Goal: Task Accomplishment & Management: Manage account settings

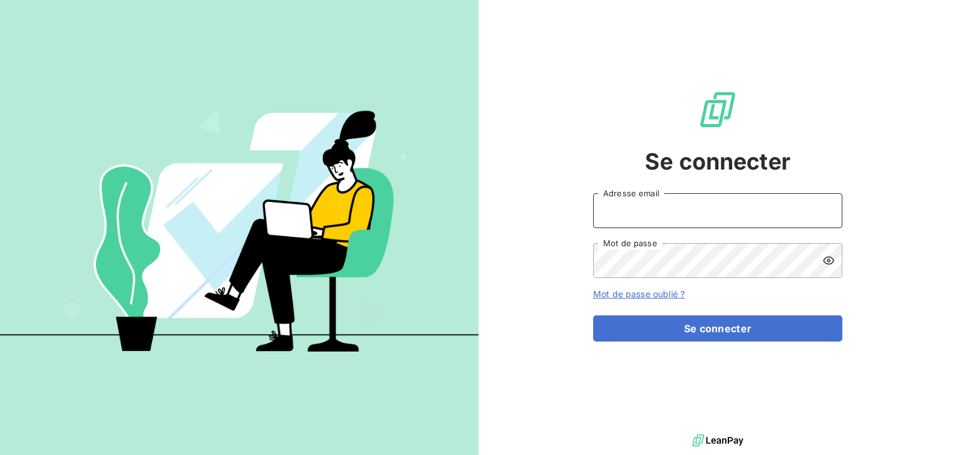
type input "[EMAIL_ADDRESS][DOMAIN_NAME]"
click at [830, 270] on div at bounding box center [832, 260] width 20 height 35
click at [605, 53] on div "Se connecter [EMAIL_ADDRESS][DOMAIN_NAME] Adresse email Mot de passe Mot de pas…" at bounding box center [717, 215] width 249 height 431
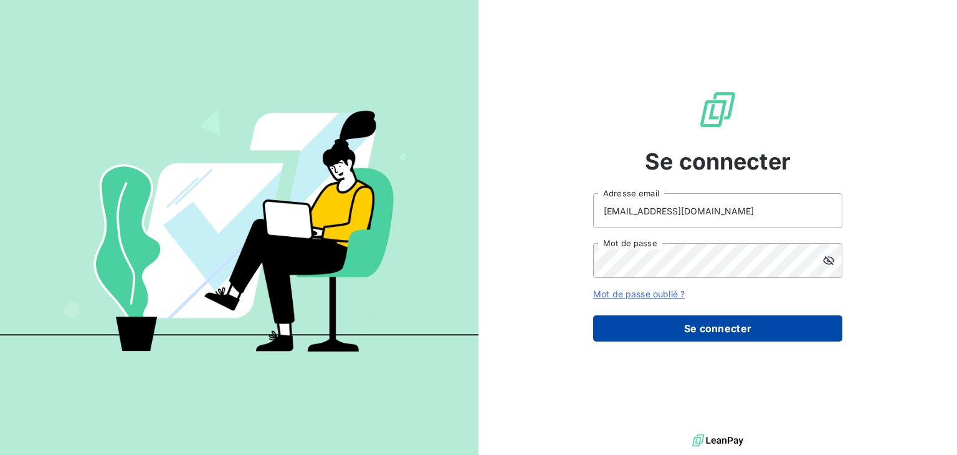
click at [740, 336] on button "Se connecter" at bounding box center [717, 328] width 249 height 26
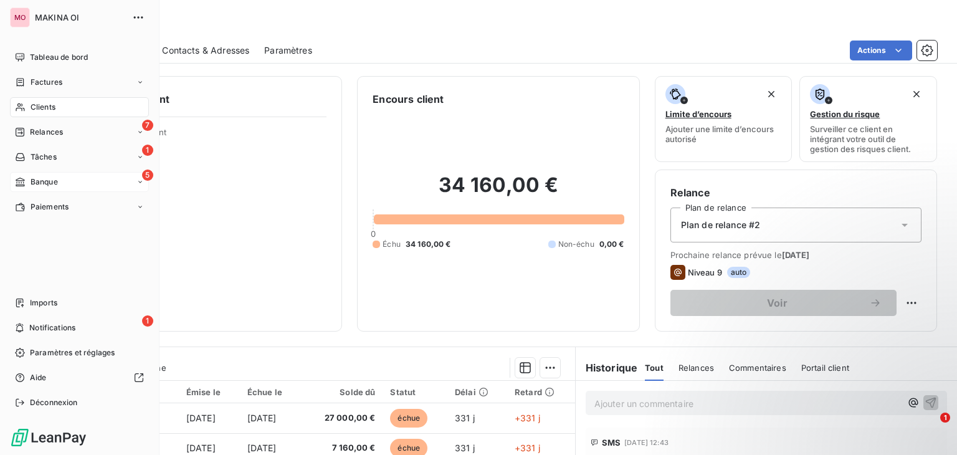
click at [43, 179] on span "Banque" at bounding box center [44, 181] width 27 height 11
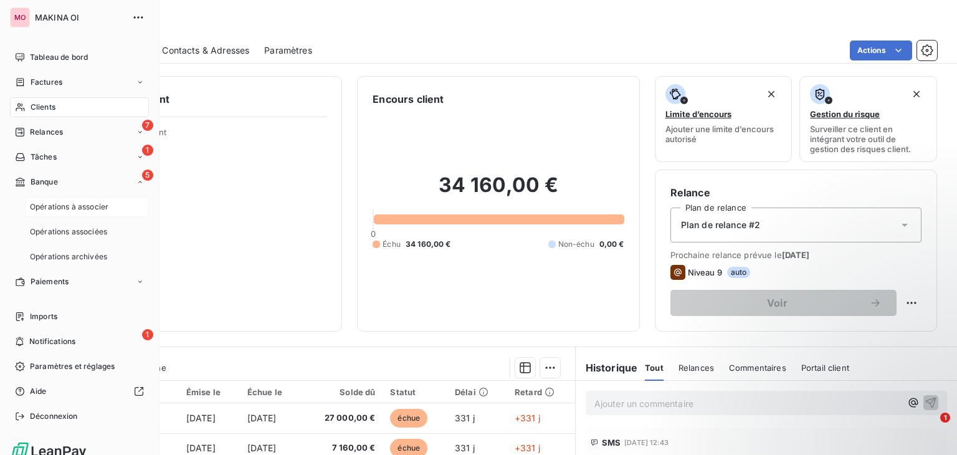
click at [54, 215] on div "Opérations à associer" at bounding box center [87, 207] width 124 height 20
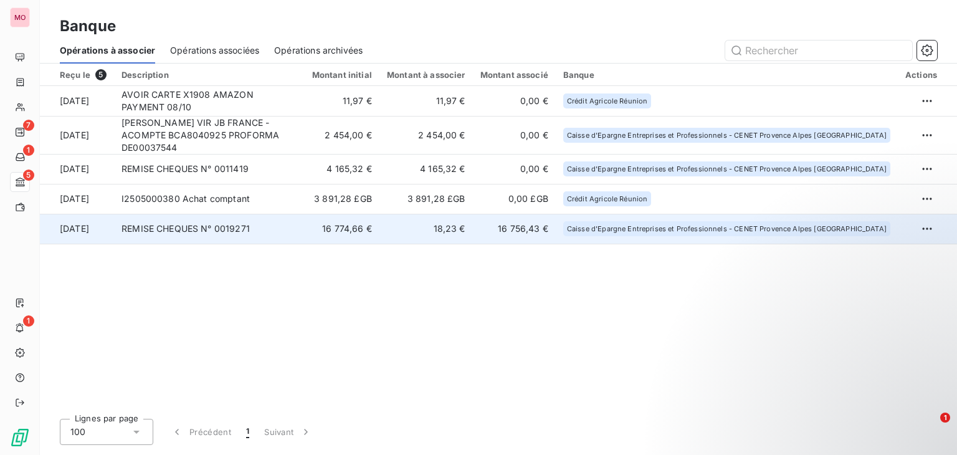
click at [305, 223] on td "REMISE CHEQUES N° 0019271" at bounding box center [209, 229] width 191 height 30
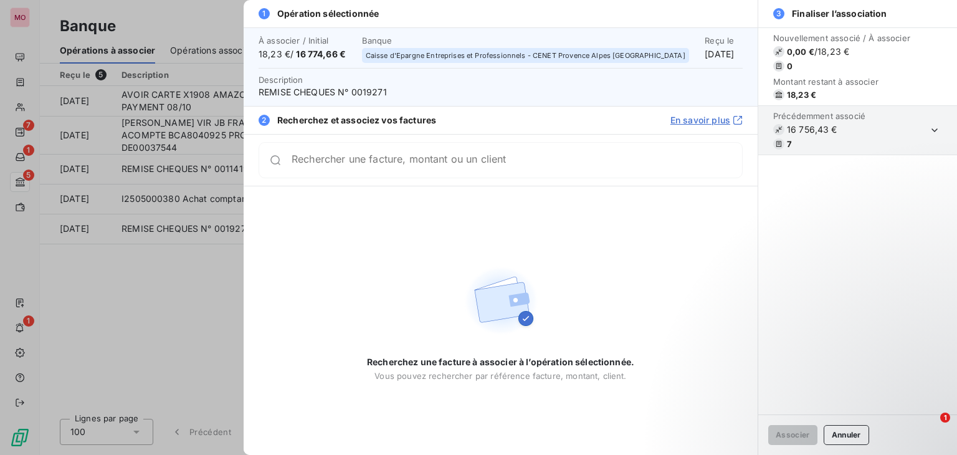
click at [201, 244] on div at bounding box center [478, 227] width 957 height 455
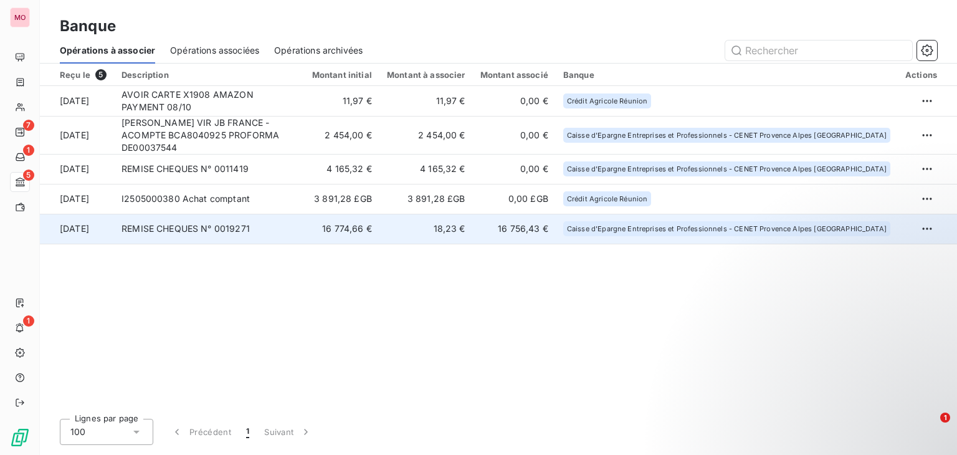
click at [922, 214] on td at bounding box center [927, 229] width 59 height 30
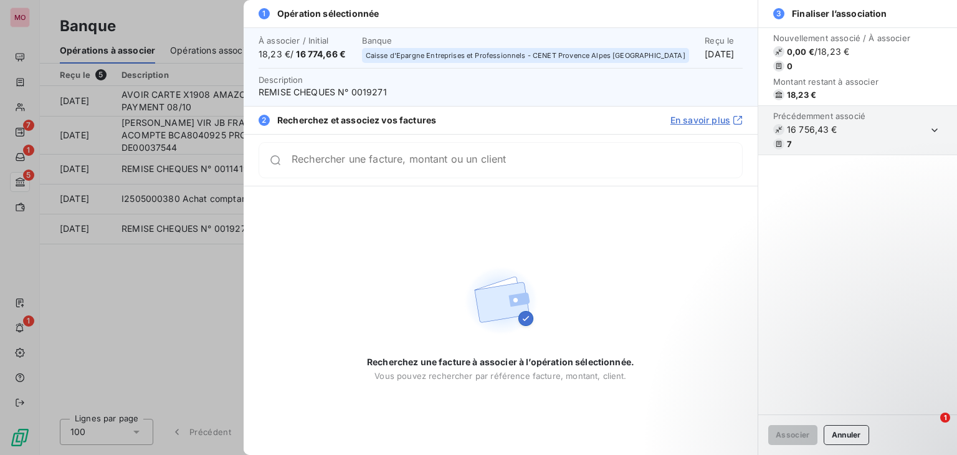
click at [242, 270] on div at bounding box center [478, 227] width 957 height 455
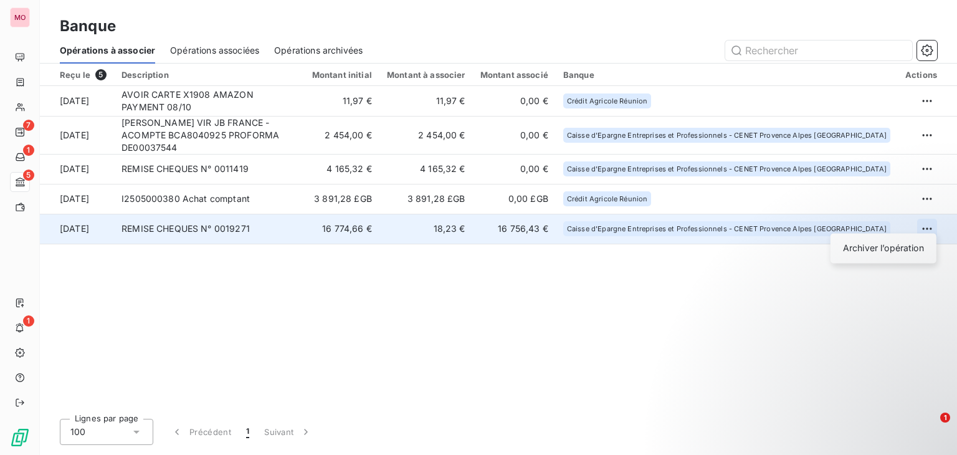
click at [921, 220] on html "MO 7 1 5 1 Banque Opérations à associer Opérations associées Opérations archivé…" at bounding box center [478, 227] width 957 height 455
click at [882, 248] on div "Archiver l’opération" at bounding box center [883, 248] width 96 height 20
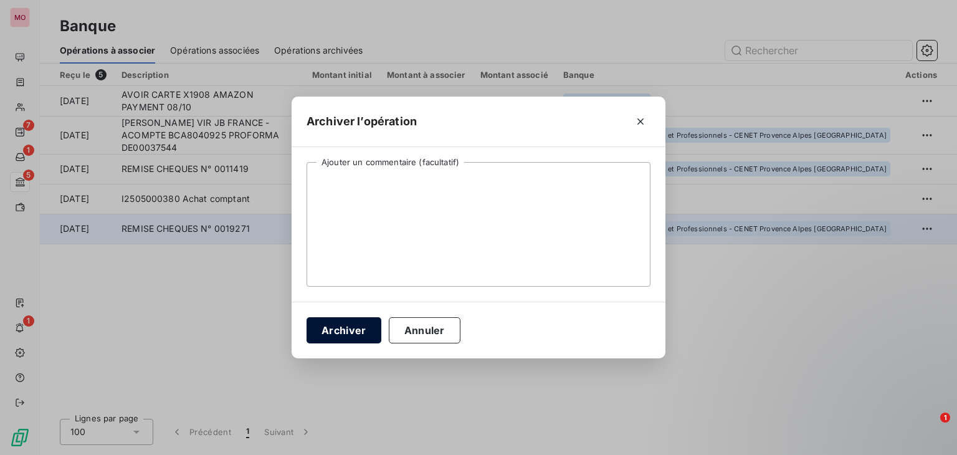
click at [327, 325] on button "Archiver" at bounding box center [343, 330] width 75 height 26
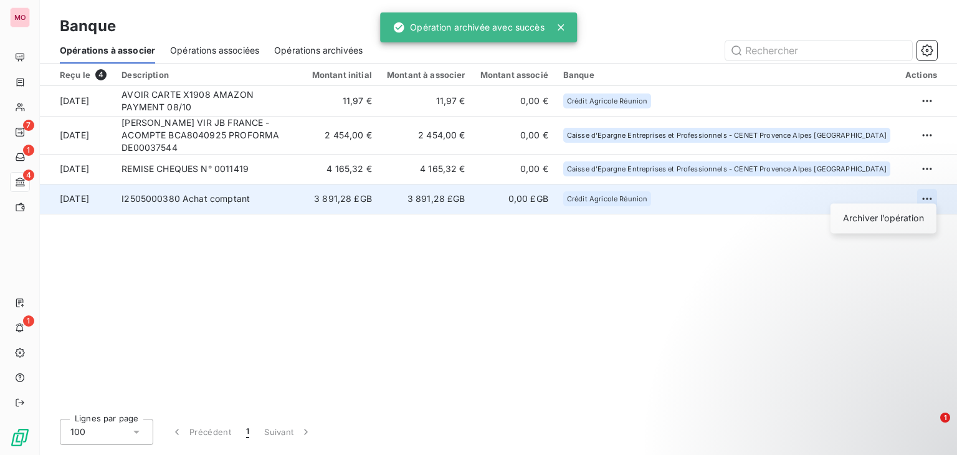
click at [925, 191] on html "MO 7 1 4 1 Banque Opérations à associer Opérations associées Opérations archivé…" at bounding box center [478, 227] width 957 height 455
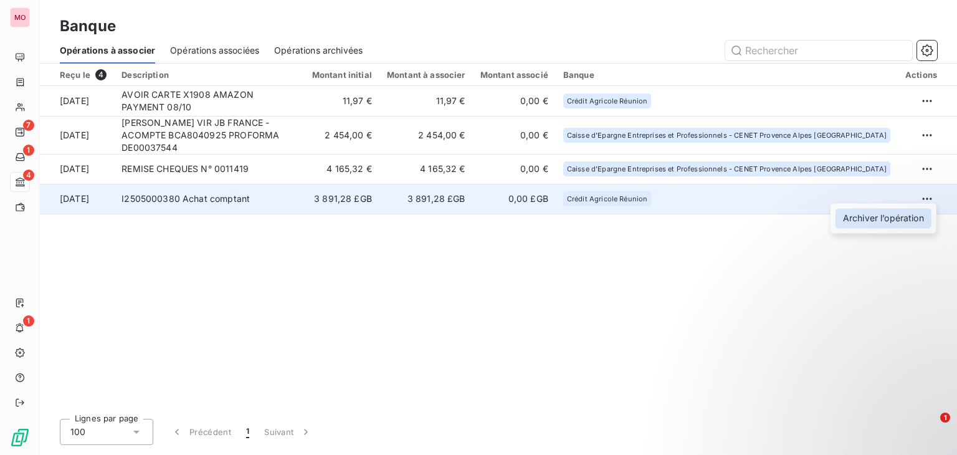
click at [880, 217] on div "Archiver l’opération" at bounding box center [883, 218] width 96 height 20
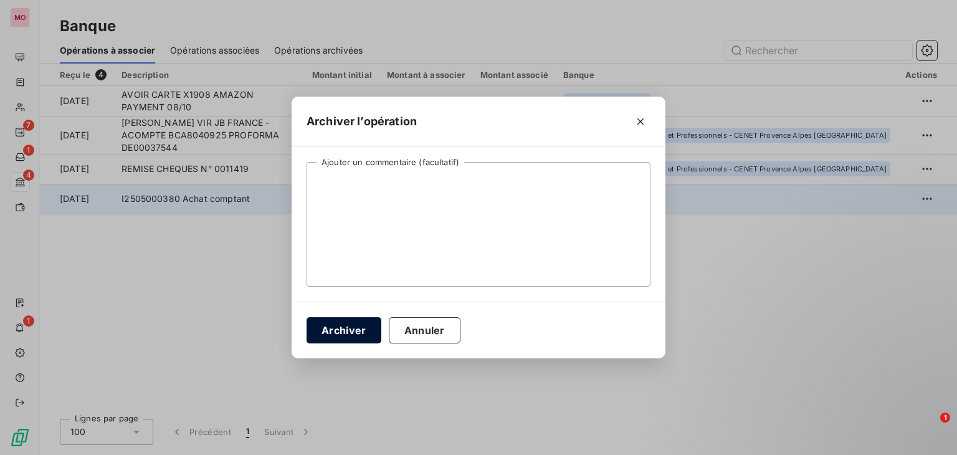
click at [329, 325] on button "Archiver" at bounding box center [343, 330] width 75 height 26
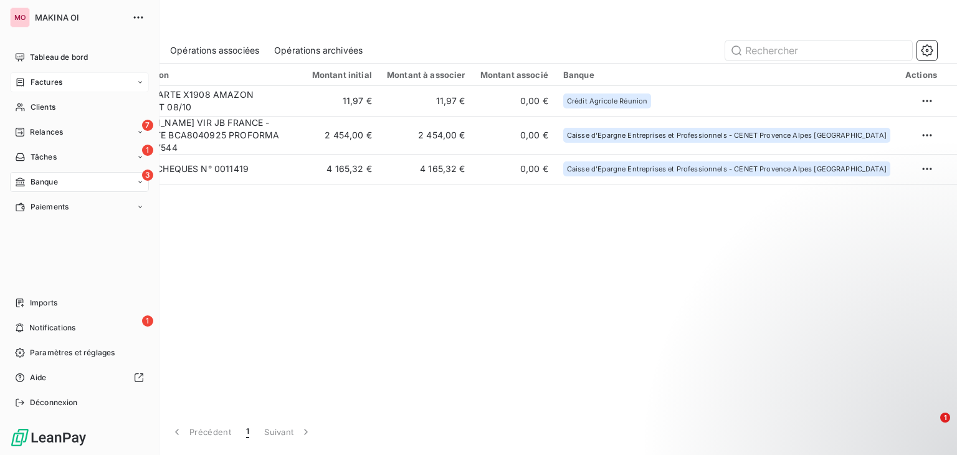
click at [82, 85] on div "Factures" at bounding box center [79, 82] width 139 height 20
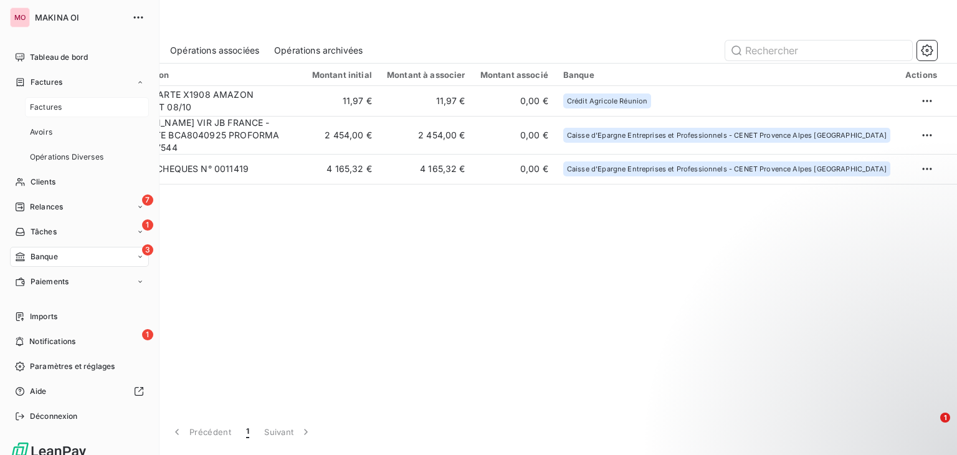
click at [83, 115] on div "Factures" at bounding box center [87, 107] width 124 height 20
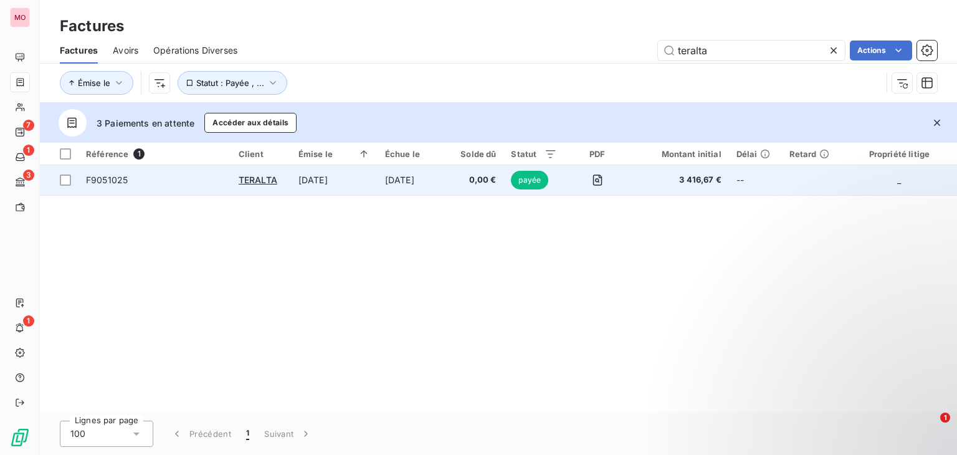
click at [184, 187] on td "F9051025" at bounding box center [154, 180] width 153 height 30
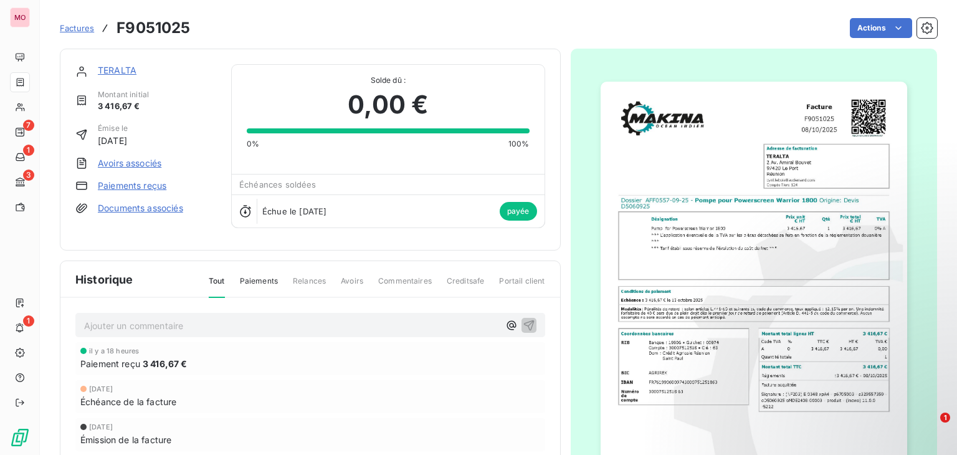
click at [152, 181] on link "Paiements reçus" at bounding box center [132, 185] width 69 height 12
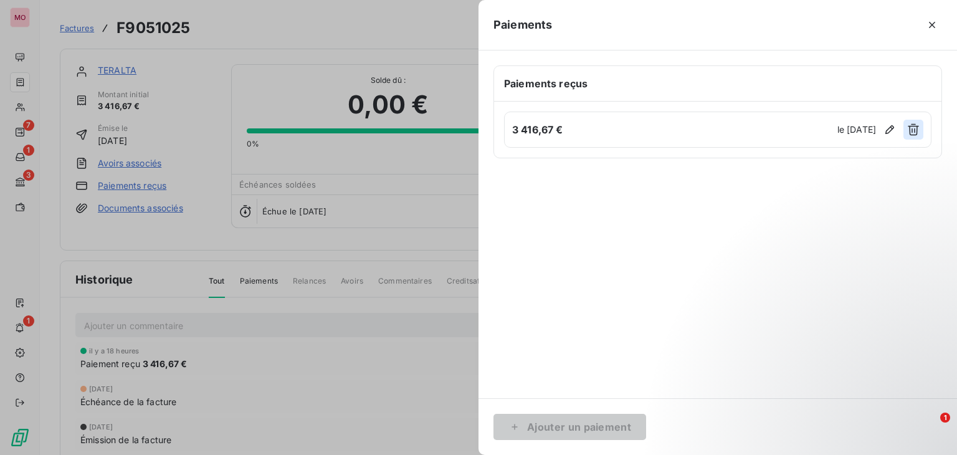
click at [911, 131] on icon "button" at bounding box center [913, 129] width 12 height 12
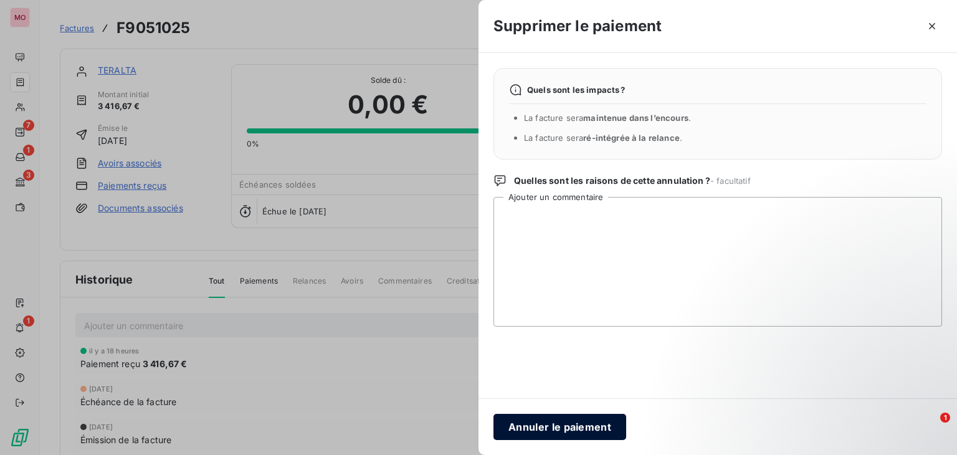
click at [538, 428] on button "Annuler le paiement" at bounding box center [559, 427] width 133 height 26
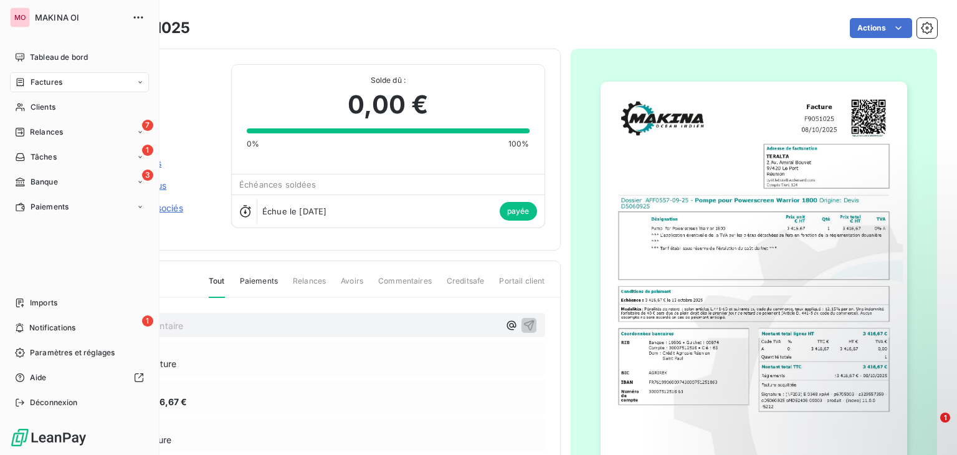
click at [72, 80] on div "Factures" at bounding box center [79, 82] width 139 height 20
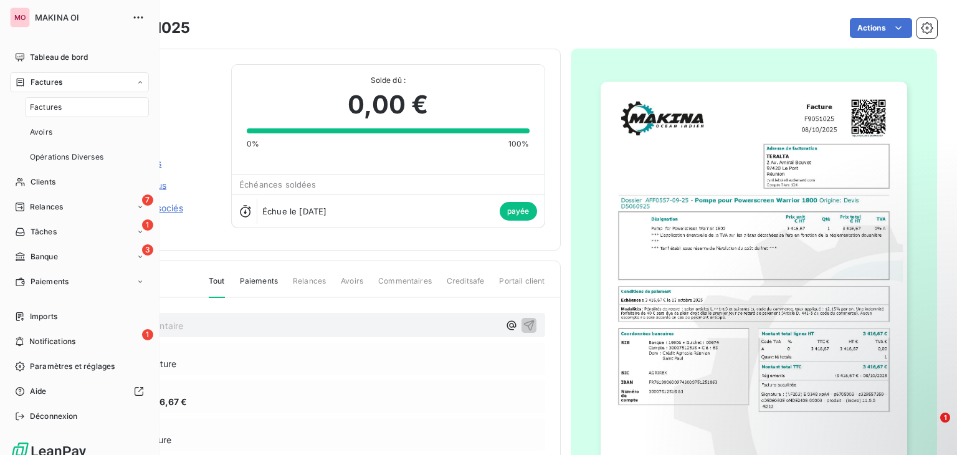
click at [77, 105] on div "Factures" at bounding box center [87, 107] width 124 height 20
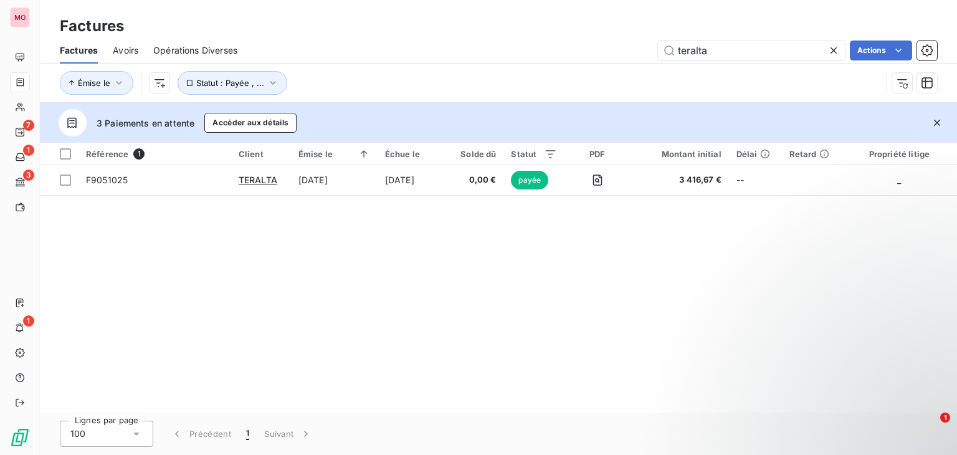
click at [832, 47] on icon at bounding box center [833, 50] width 12 height 12
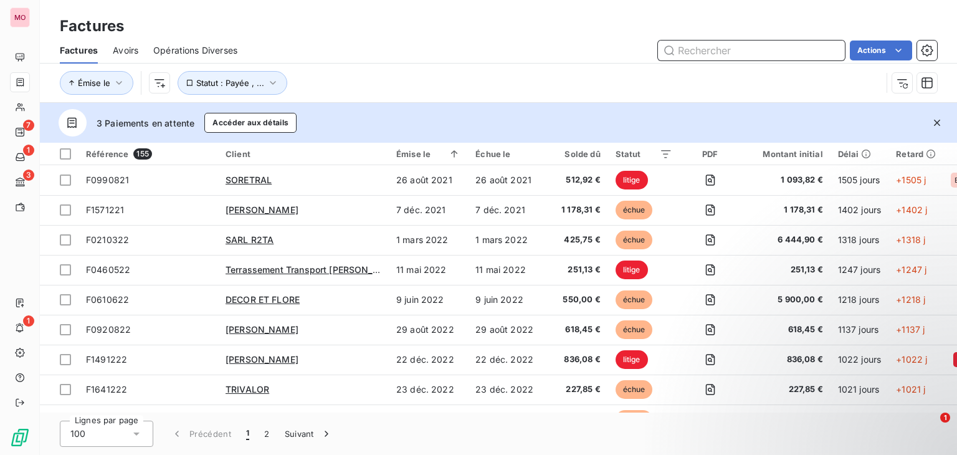
click at [740, 50] on input "text" at bounding box center [751, 50] width 187 height 20
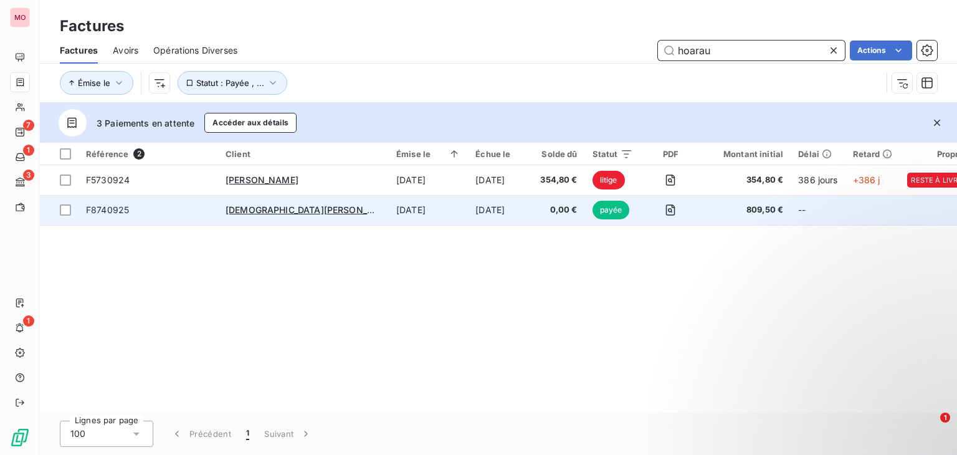
type input "hoarau"
click at [389, 211] on td "[DATE]" at bounding box center [428, 210] width 79 height 30
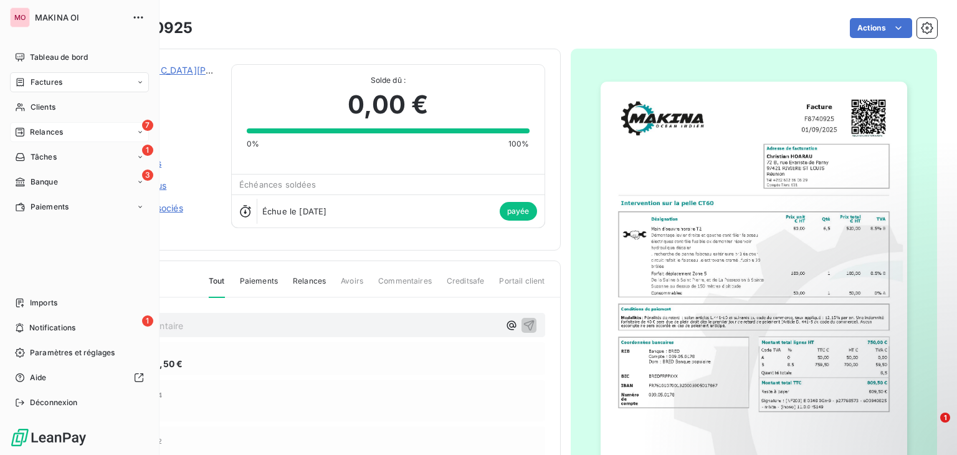
click at [59, 131] on span "Relances" at bounding box center [46, 131] width 33 height 11
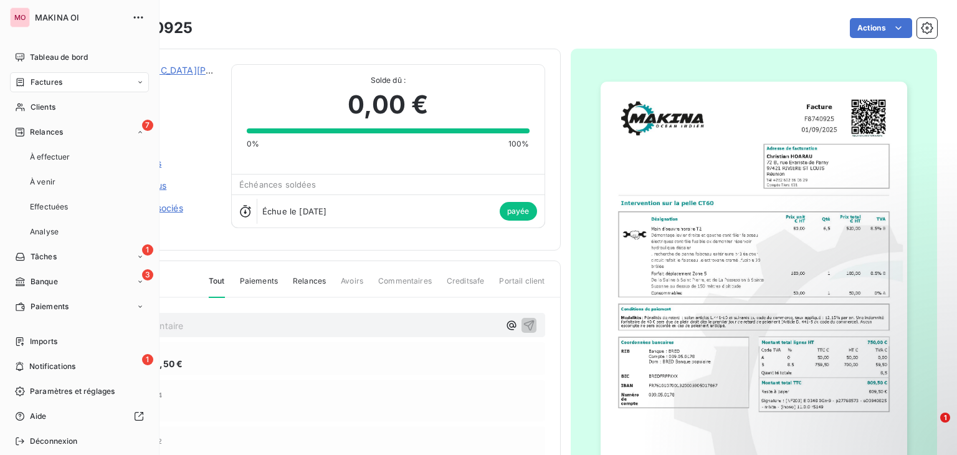
click at [92, 75] on div "Factures" at bounding box center [79, 82] width 139 height 20
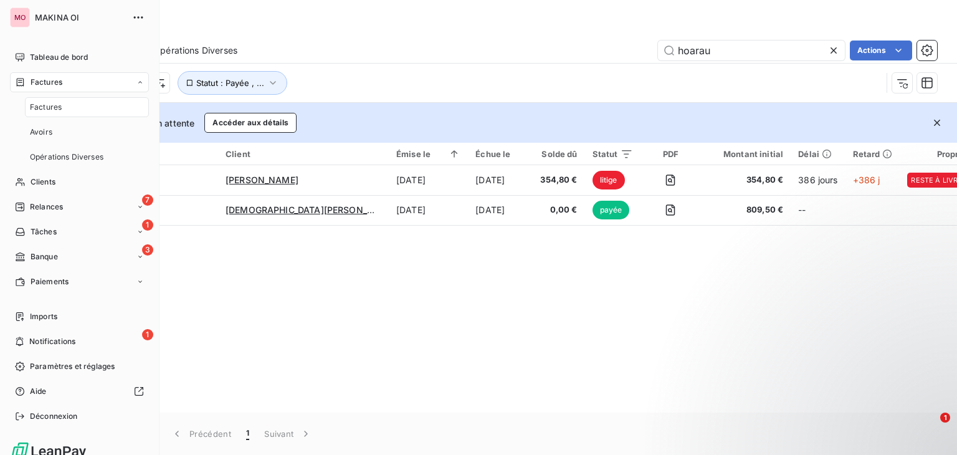
click at [89, 108] on div "Factures" at bounding box center [87, 107] width 124 height 20
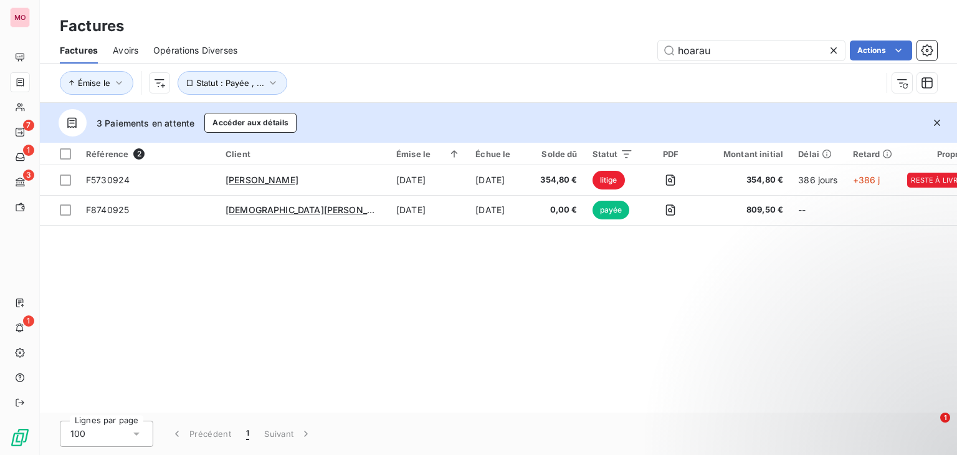
click at [827, 54] on icon at bounding box center [833, 50] width 12 height 12
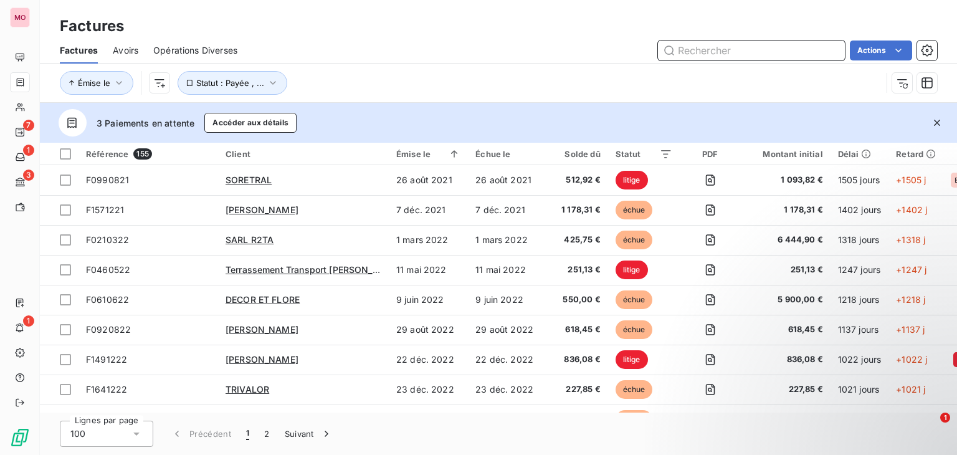
click at [764, 47] on input "text" at bounding box center [751, 50] width 187 height 20
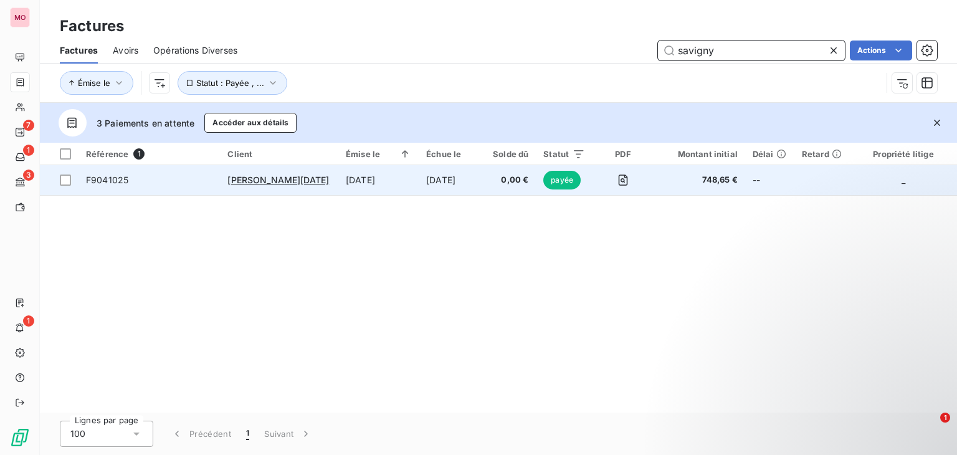
type input "savigny"
click at [190, 188] on td "F9041025" at bounding box center [148, 180] width 141 height 30
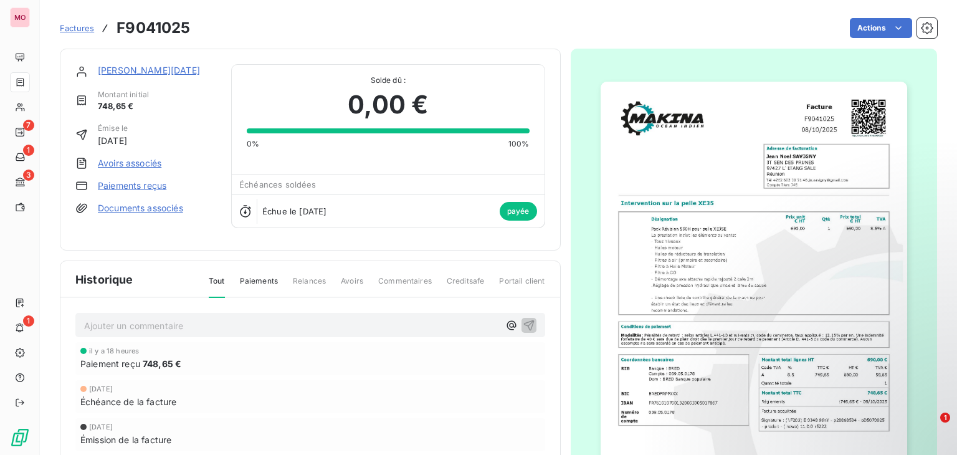
click at [142, 185] on link "Paiements reçus" at bounding box center [132, 185] width 69 height 12
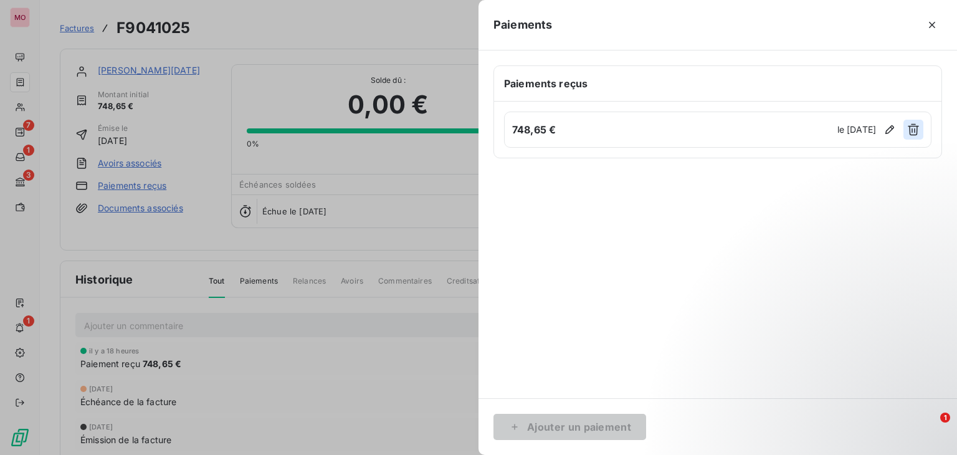
click at [906, 135] on button "button" at bounding box center [913, 130] width 20 height 20
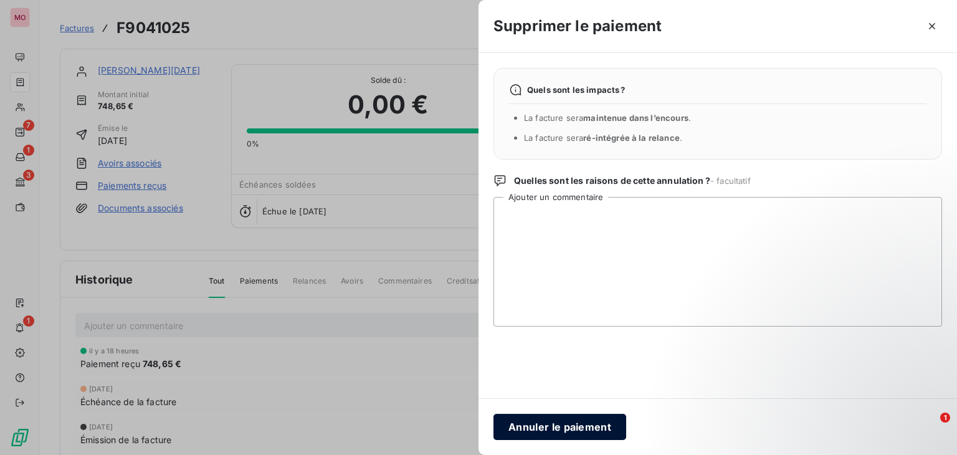
click at [557, 417] on button "Annuler le paiement" at bounding box center [559, 427] width 133 height 26
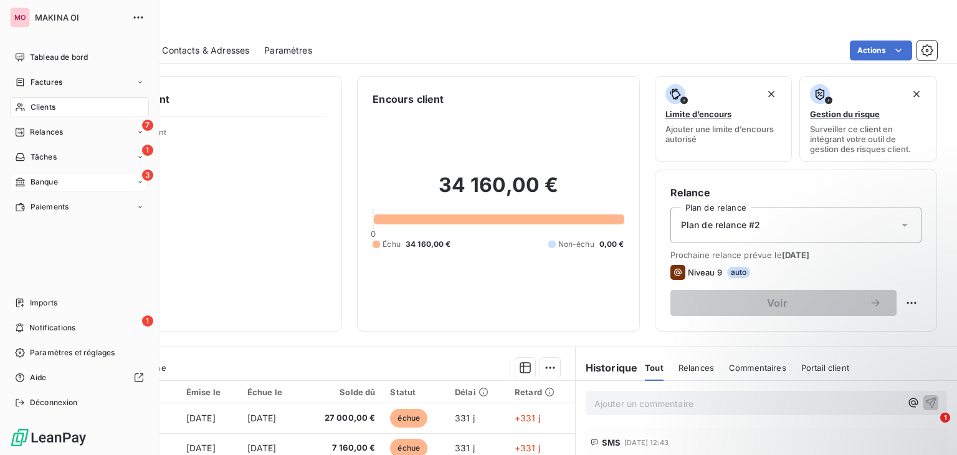
click at [36, 177] on span "Banque" at bounding box center [44, 181] width 27 height 11
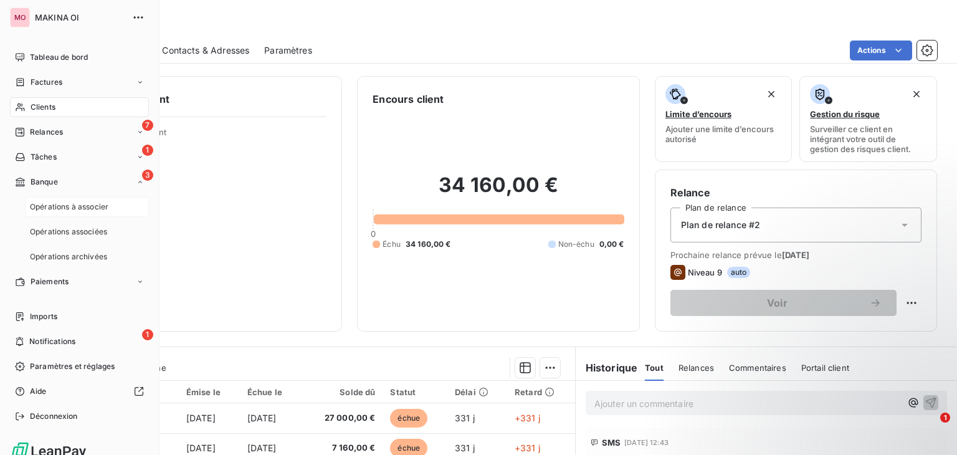
click at [50, 210] on span "Opérations à associer" at bounding box center [69, 206] width 78 height 11
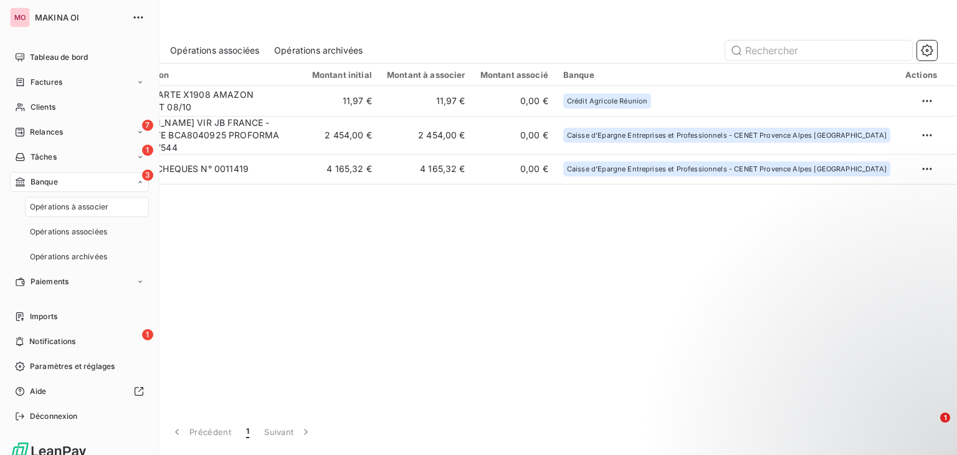
click at [62, 208] on span "Opérations à associer" at bounding box center [69, 206] width 78 height 11
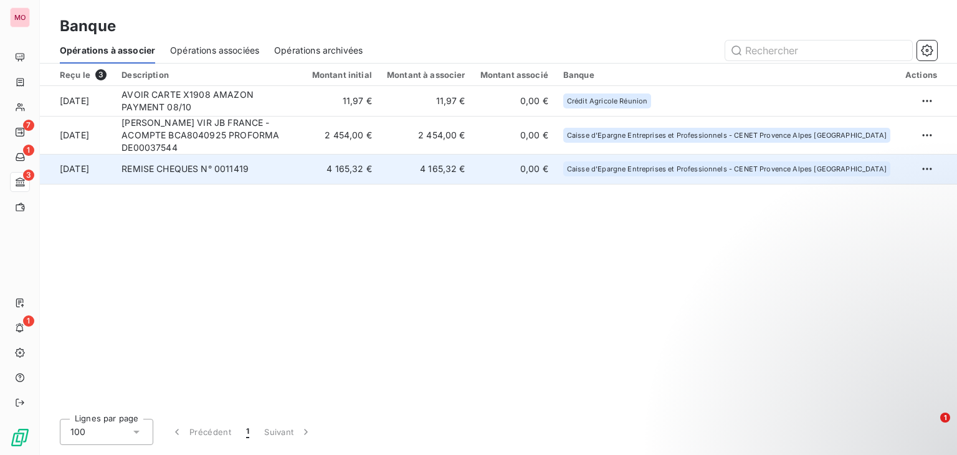
click at [273, 156] on td "REMISE CHEQUES N° 0011419" at bounding box center [209, 169] width 190 height 30
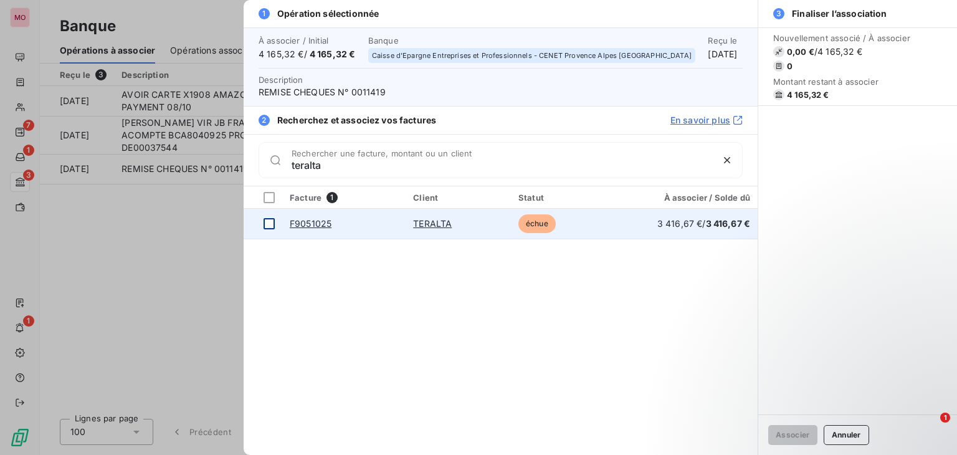
type input "teralta"
click at [272, 222] on div at bounding box center [268, 223] width 11 height 11
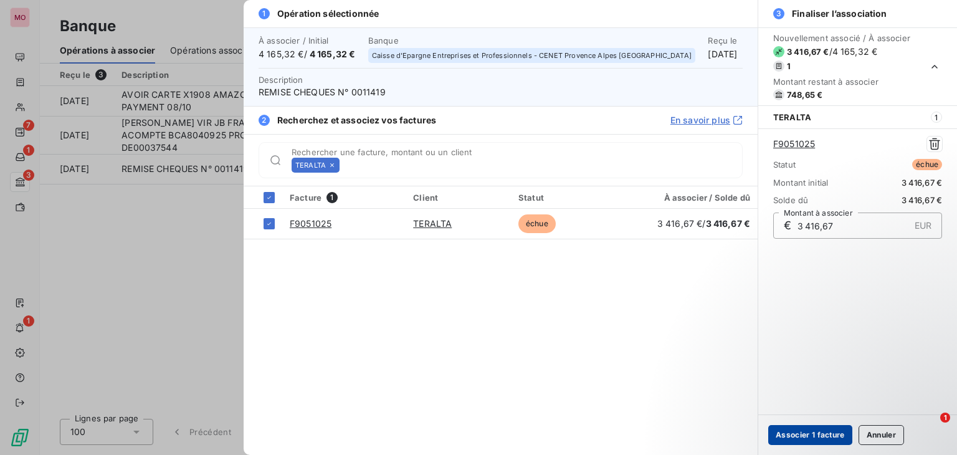
click at [804, 438] on button "Associer 1 facture" at bounding box center [810, 435] width 84 height 20
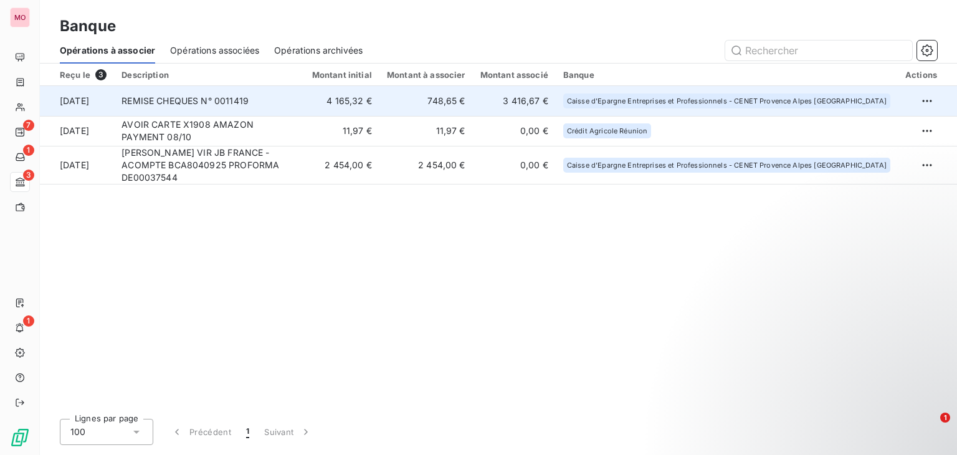
click at [304, 98] on td "REMISE CHEQUES N° 0011419" at bounding box center [209, 101] width 190 height 30
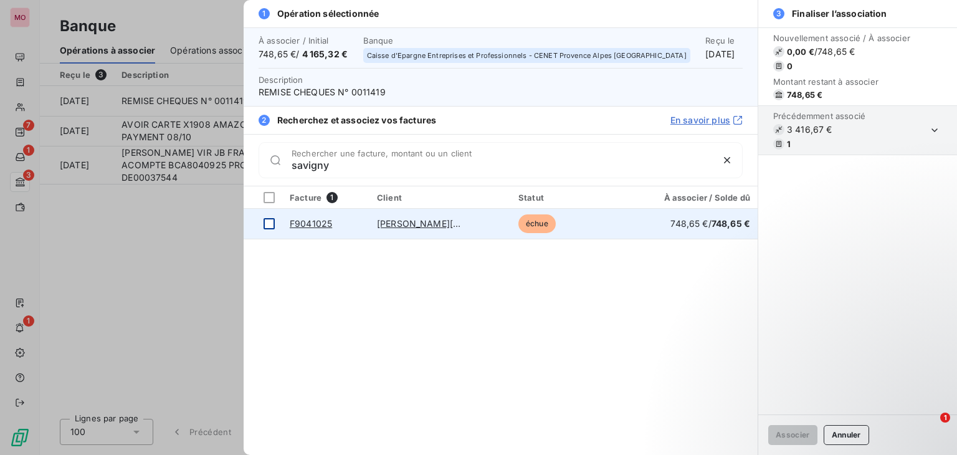
type input "savigny"
click at [270, 230] on td at bounding box center [263, 224] width 39 height 30
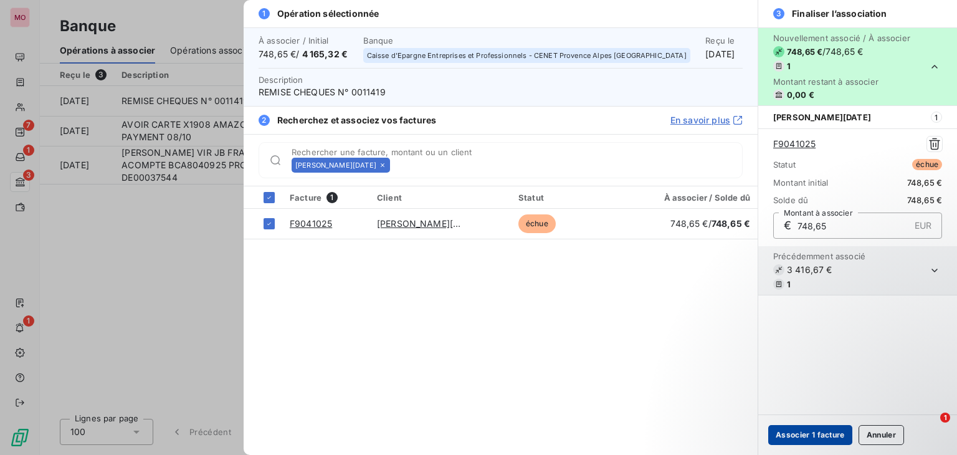
click at [790, 434] on button "Associer 1 facture" at bounding box center [810, 435] width 84 height 20
